Goal: Browse casually

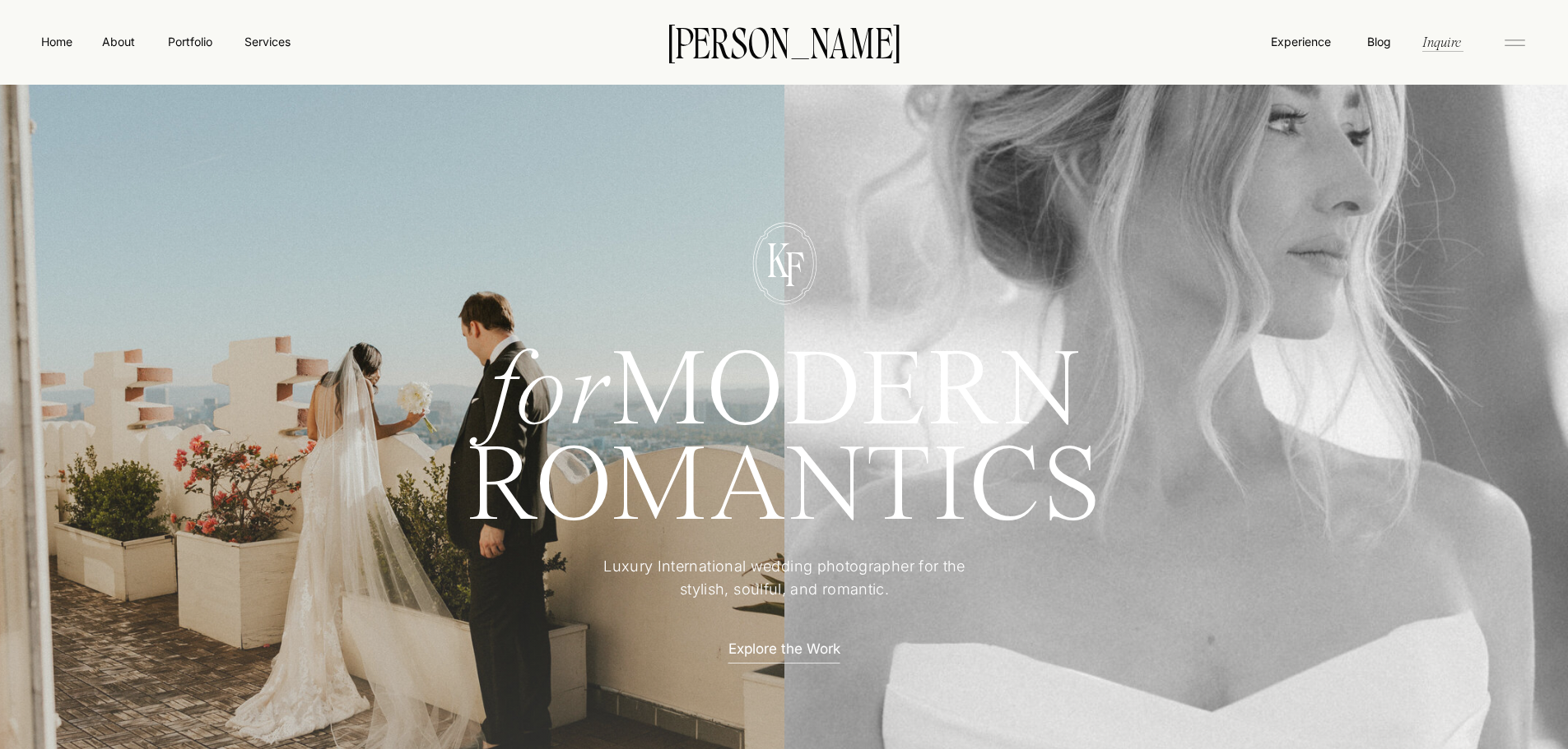
click at [1519, 49] on icon at bounding box center [1515, 43] width 33 height 26
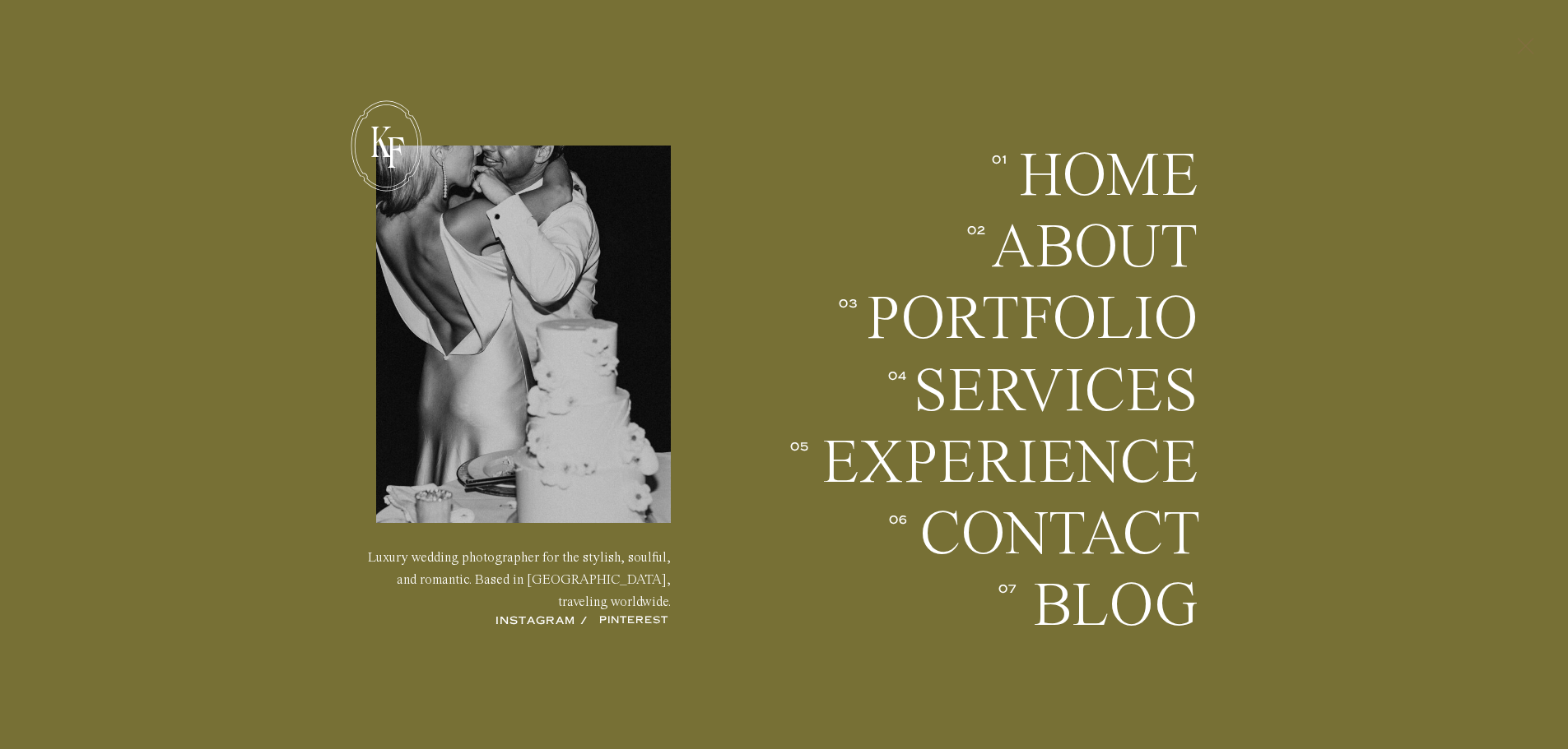
click at [1515, 57] on icon at bounding box center [1525, 45] width 28 height 43
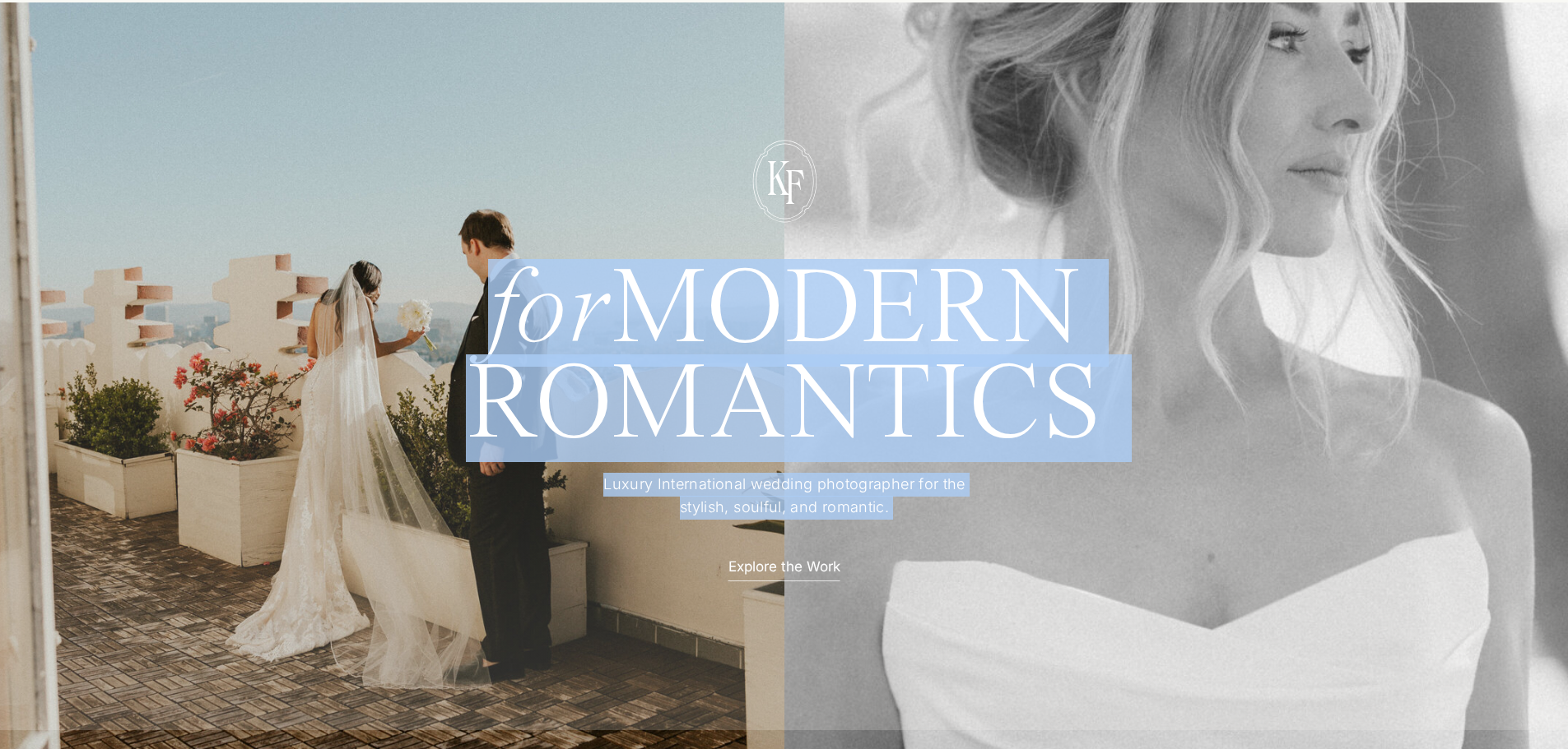
drag, startPoint x: 765, startPoint y: 200, endPoint x: 1079, endPoint y: 245, distance: 317.2
click at [1084, 246] on div "for MODERN ROMANTICS Luxury International wedding photographer for the stylish,…" at bounding box center [784, 378] width 987 height 706
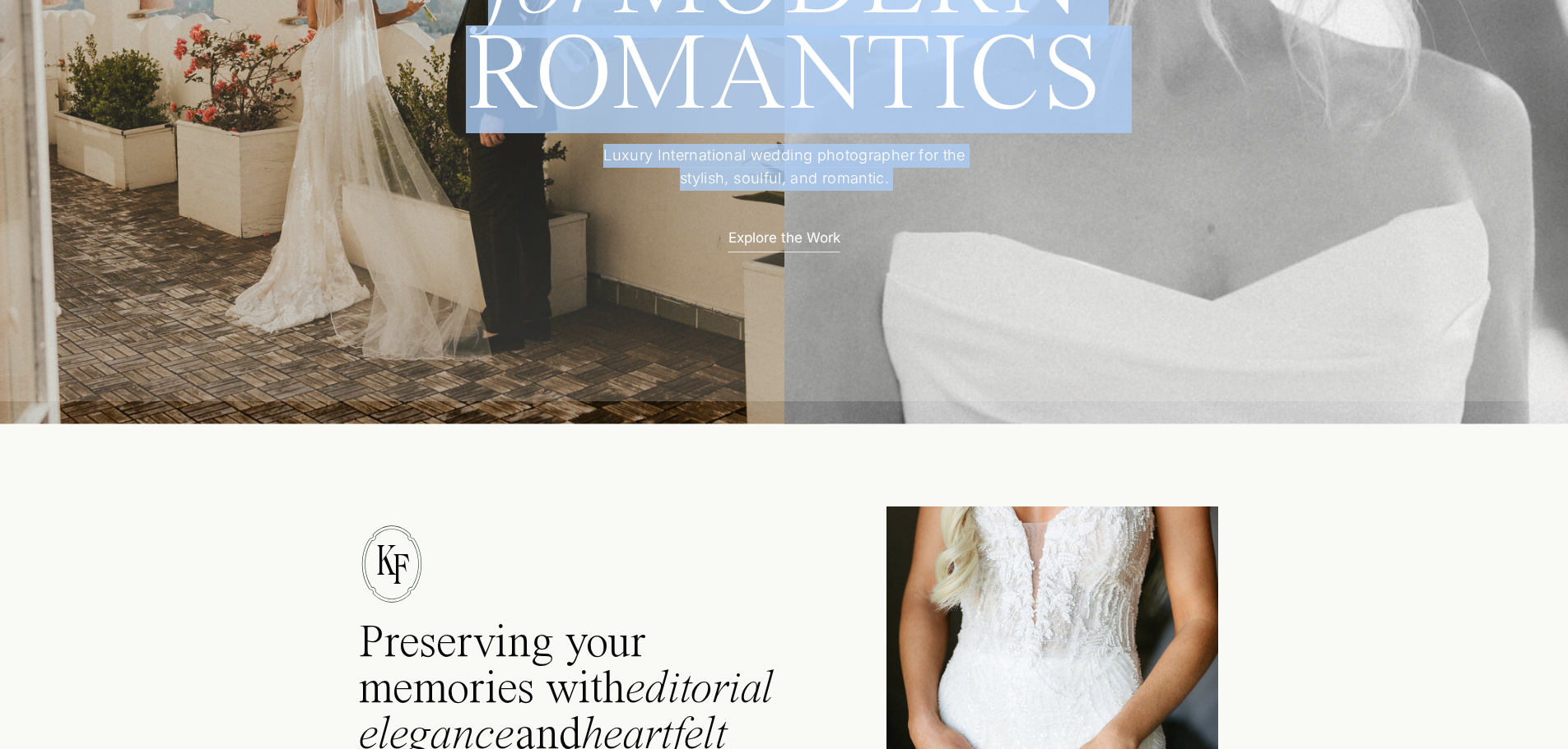
click at [1012, 220] on div at bounding box center [784, 68] width 1585 height 665
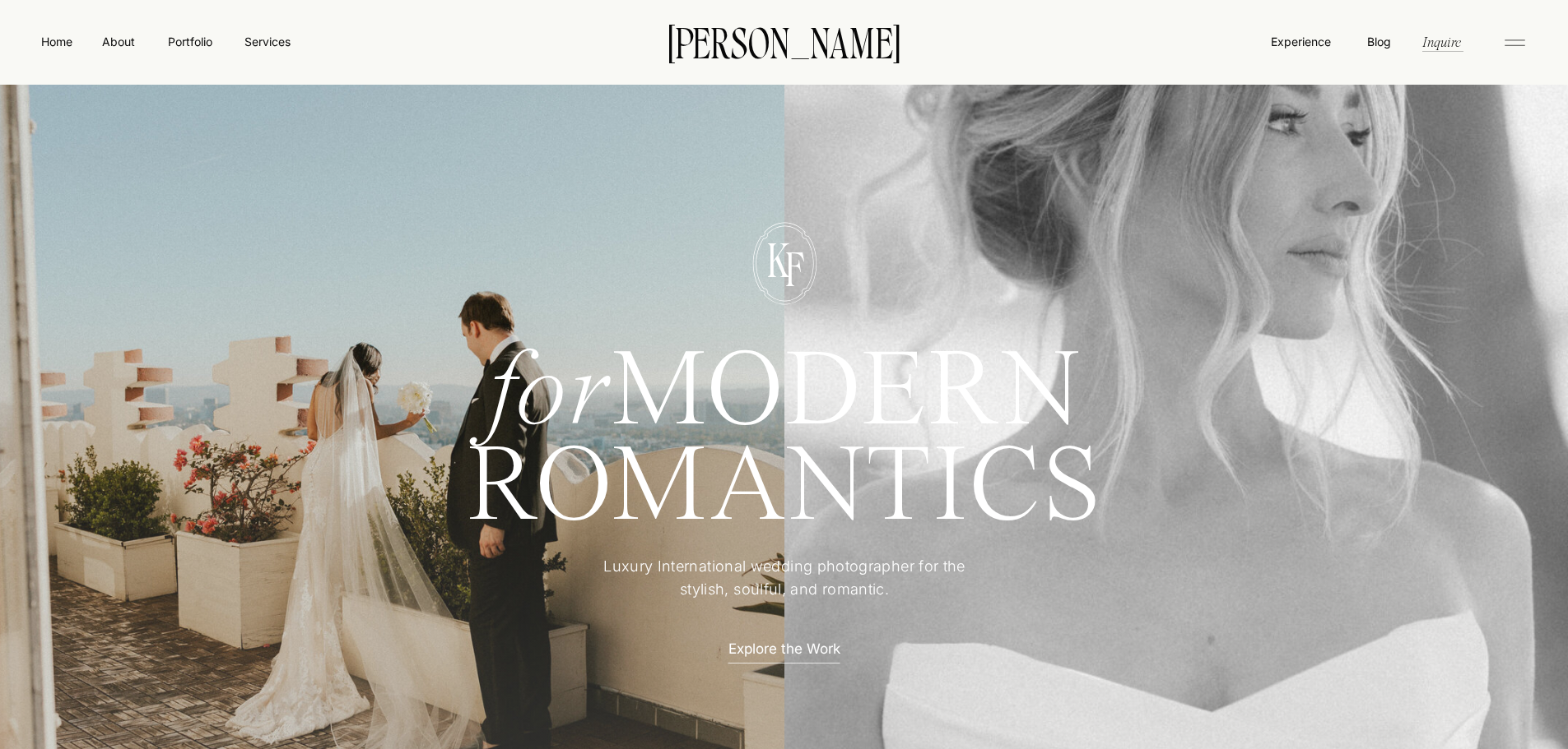
click at [854, 392] on h1 "for MODERN" at bounding box center [784, 386] width 756 height 79
drag, startPoint x: 1256, startPoint y: 292, endPoint x: 963, endPoint y: 267, distance: 294.1
click at [965, 267] on div at bounding box center [784, 479] width 1585 height 665
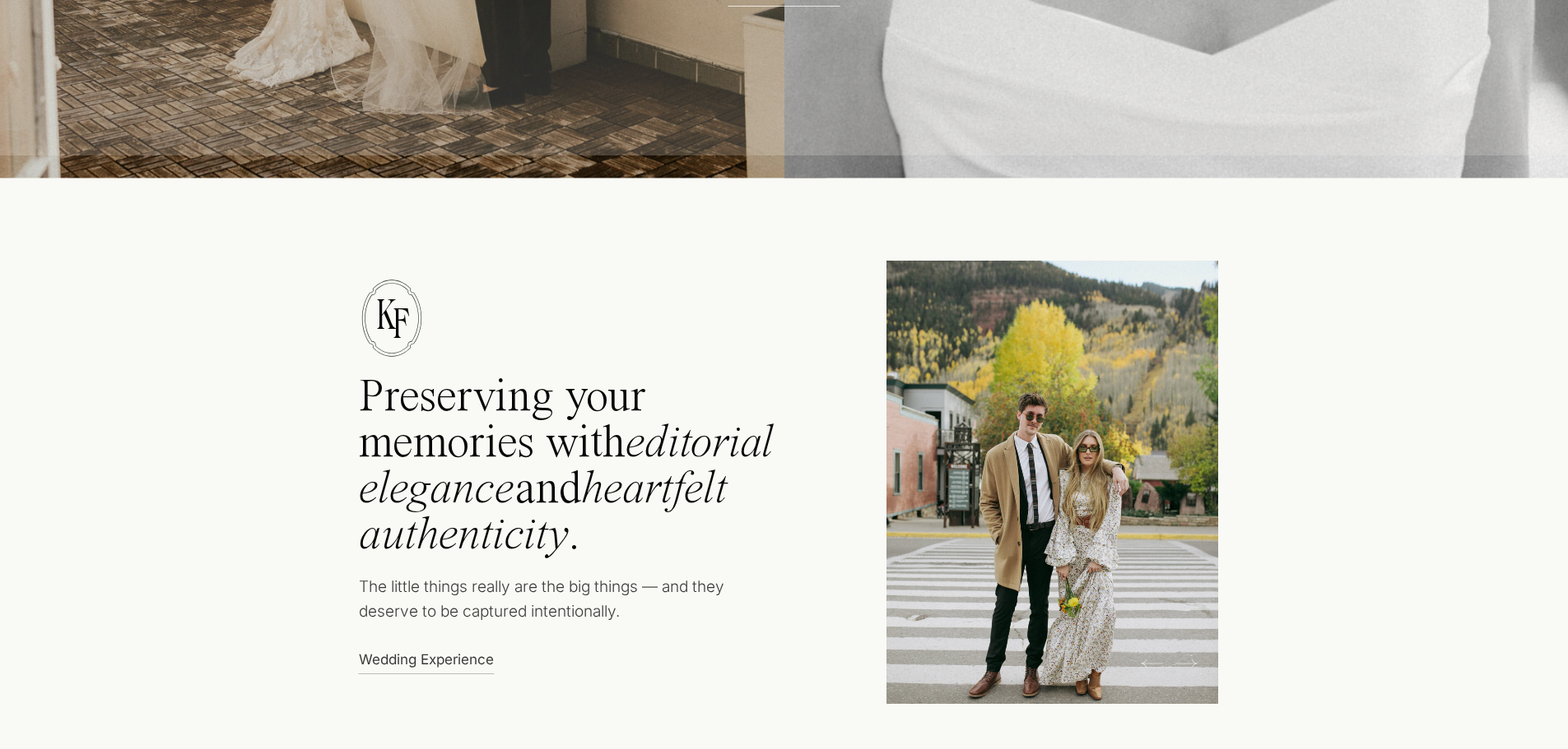
scroll to position [656, 0]
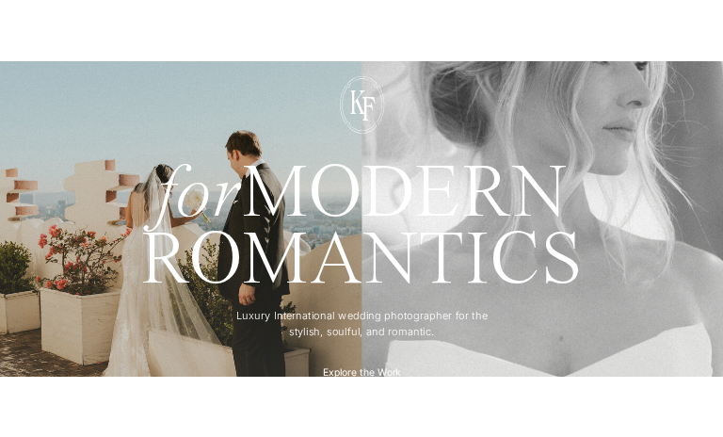
scroll to position [94, 0]
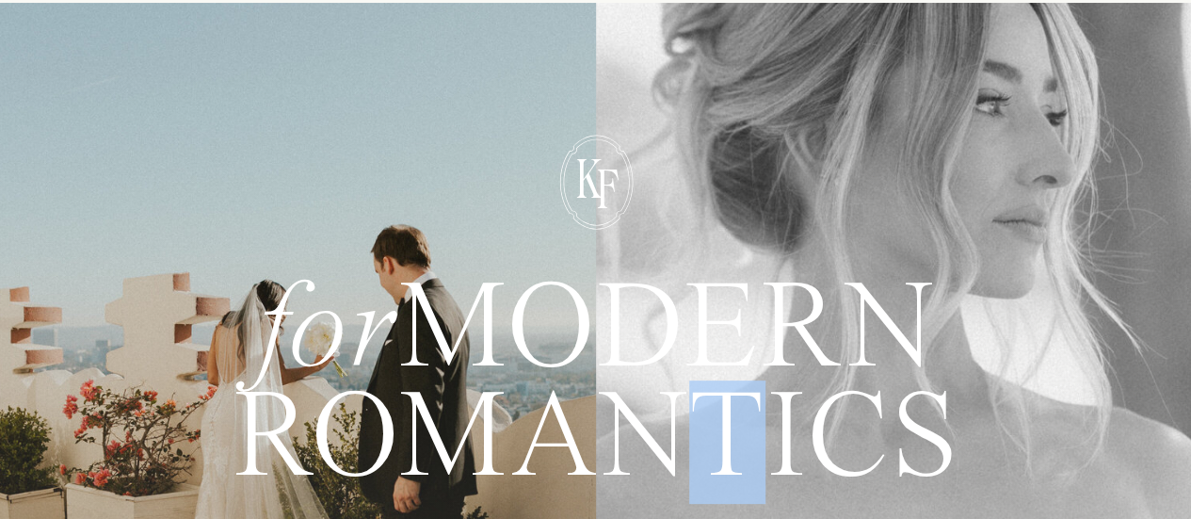
drag, startPoint x: 578, startPoint y: 407, endPoint x: 719, endPoint y: 393, distance: 141.8
click at [717, 395] on h1 "ROMANTICS" at bounding box center [596, 438] width 865 height 103
